Goal: Task Accomplishment & Management: Use online tool/utility

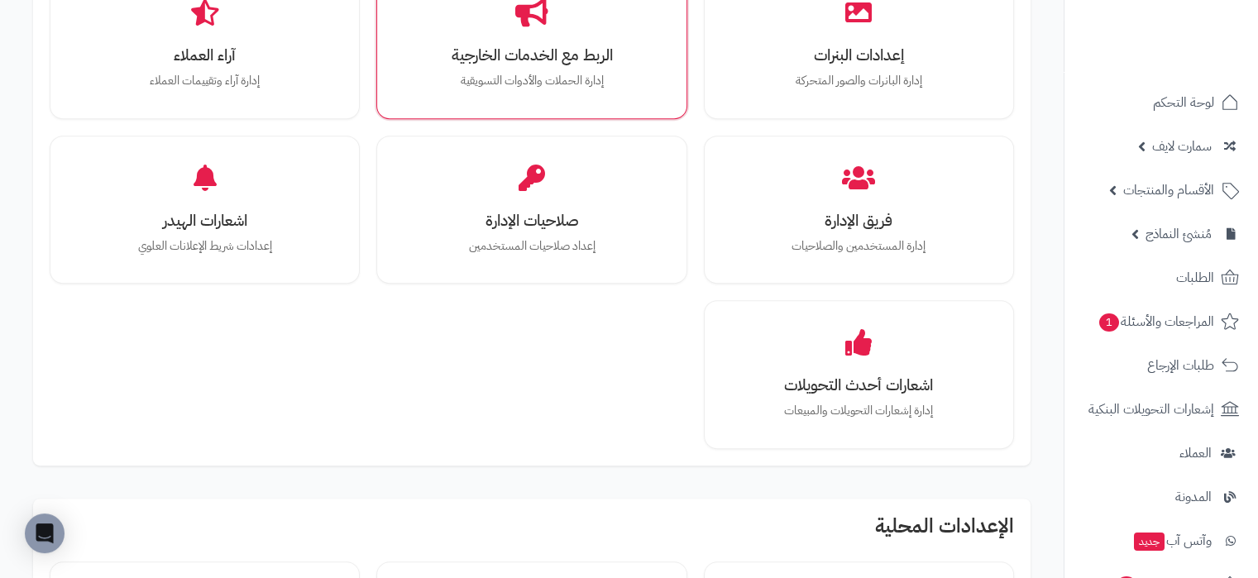
scroll to position [779, 0]
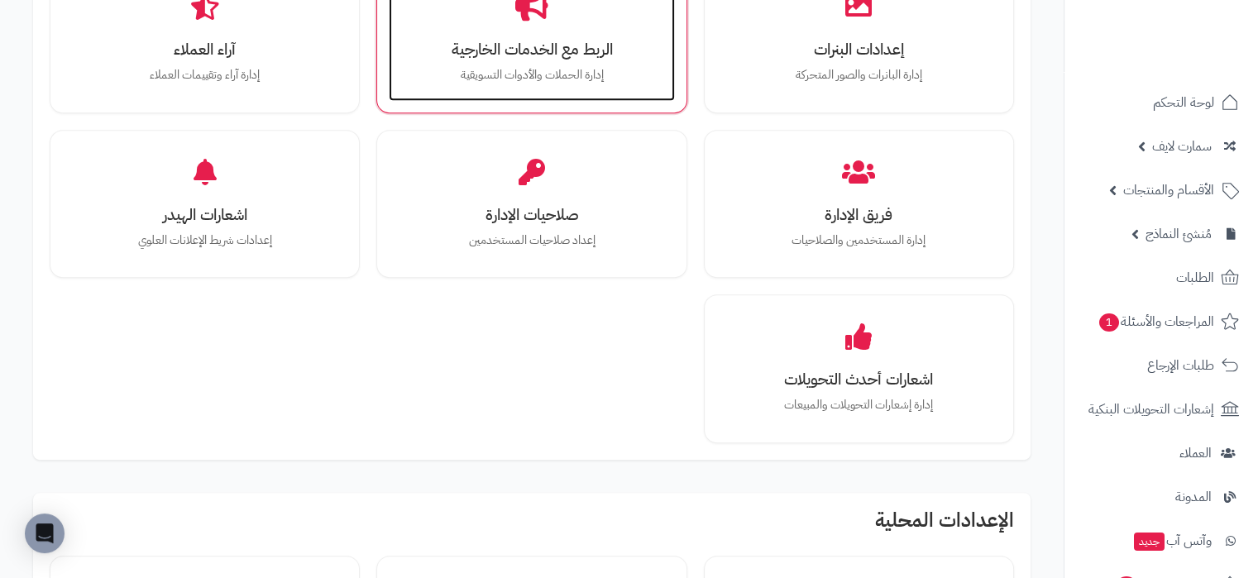
click at [572, 74] on p "إدارة الحملات والأدوات التسويقية" at bounding box center [531, 75] width 252 height 18
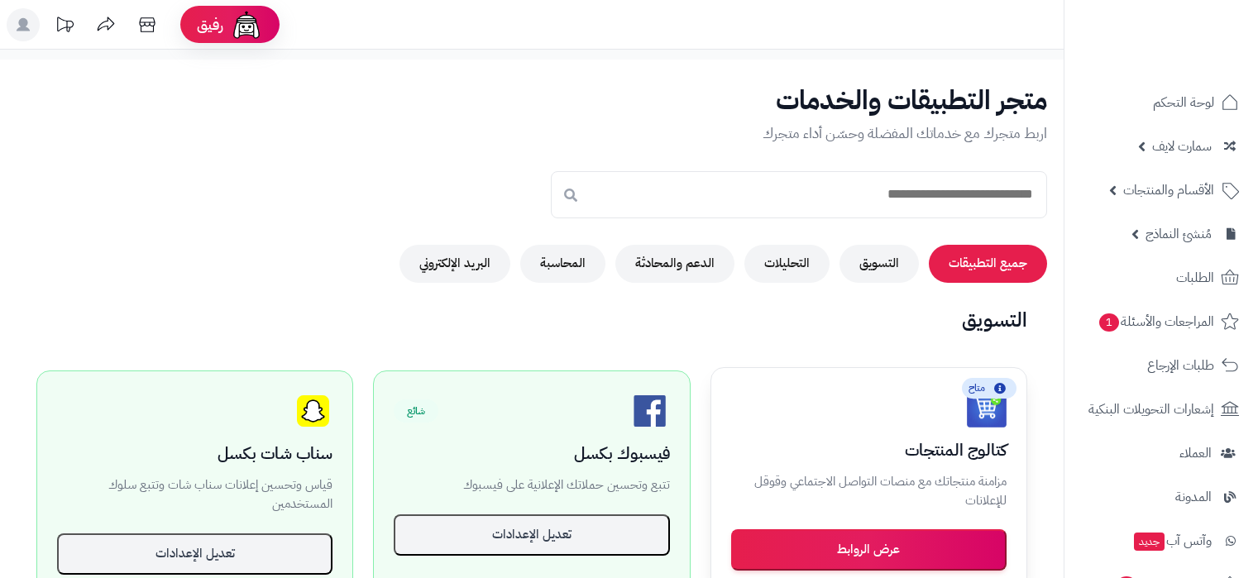
click at [911, 529] on button "عرض الروابط" at bounding box center [868, 549] width 275 height 41
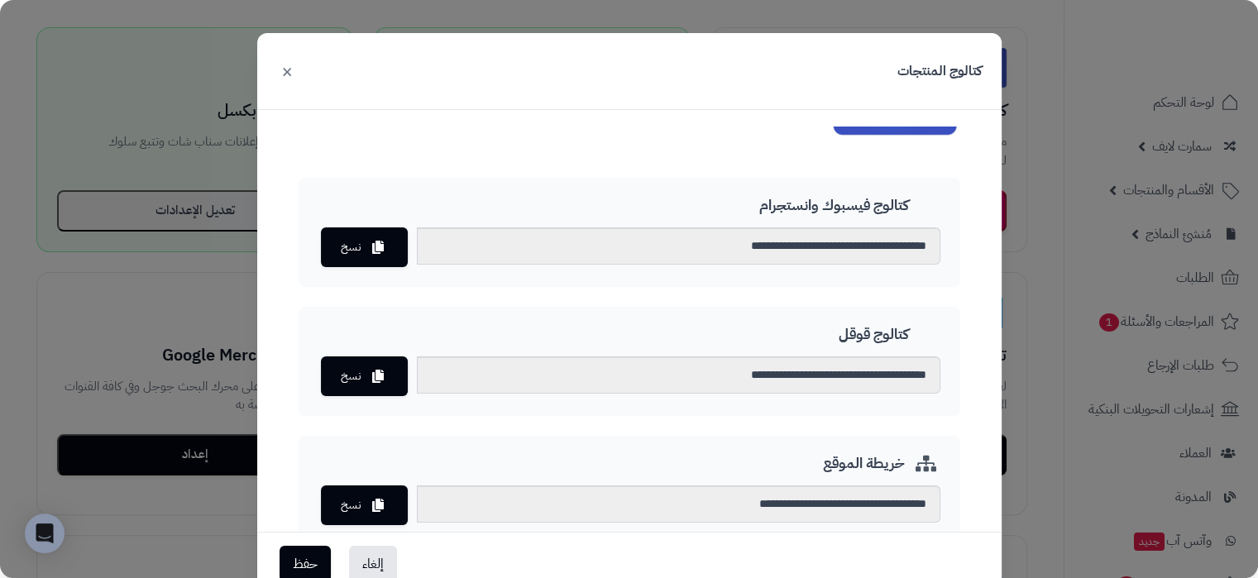
scroll to position [151, 0]
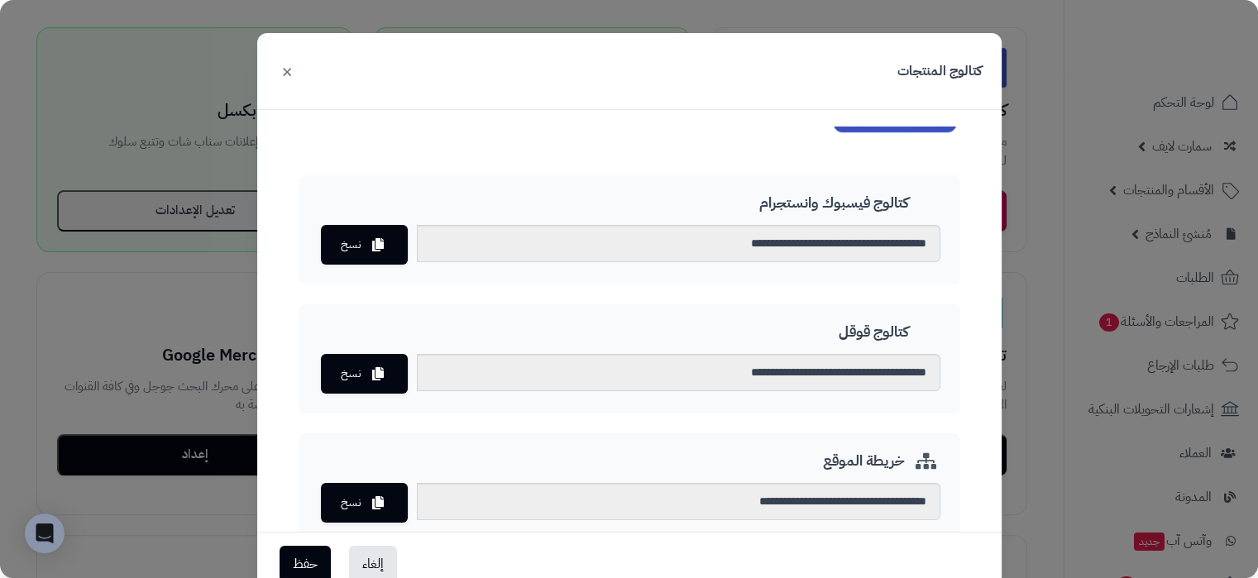
click at [328, 342] on div "**********" at bounding box center [630, 358] width 662 height 109
click at [361, 363] on button "نسخ" at bounding box center [364, 373] width 87 height 40
click at [387, 361] on button "نسخ" at bounding box center [364, 373] width 87 height 40
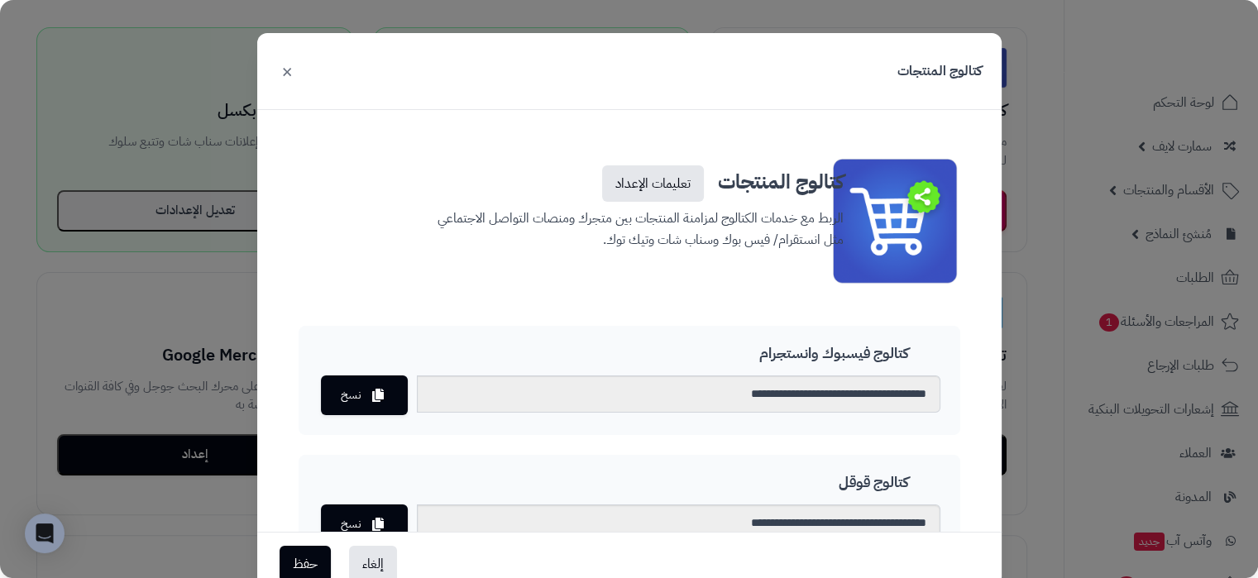
scroll to position [0, 0]
click at [289, 75] on button "×" at bounding box center [287, 70] width 20 height 36
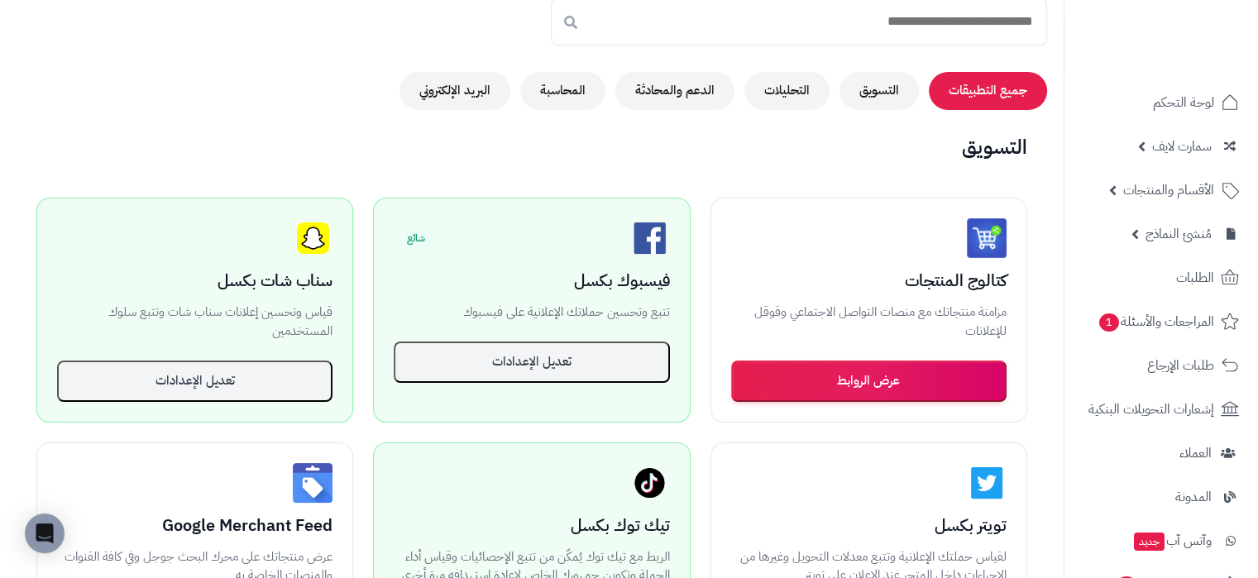
scroll to position [174, 0]
